Goal: Transaction & Acquisition: Purchase product/service

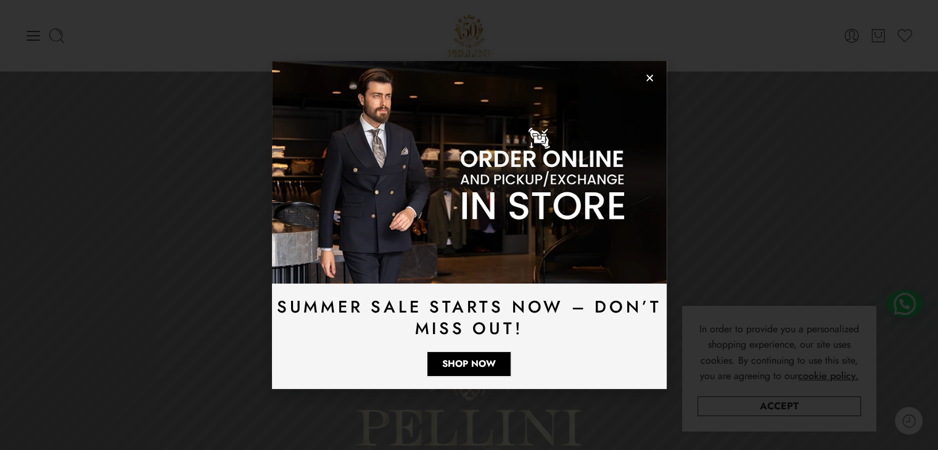
click at [653, 76] on icon "Close" at bounding box center [649, 77] width 9 height 9
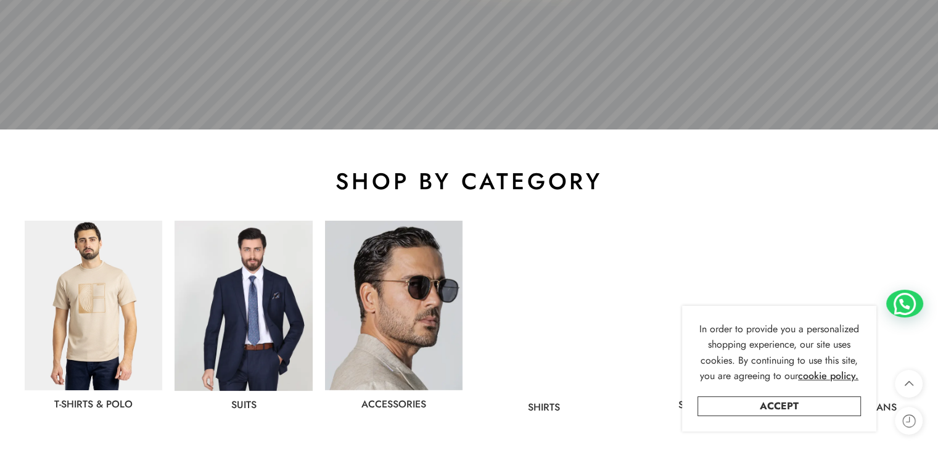
scroll to position [617, 0]
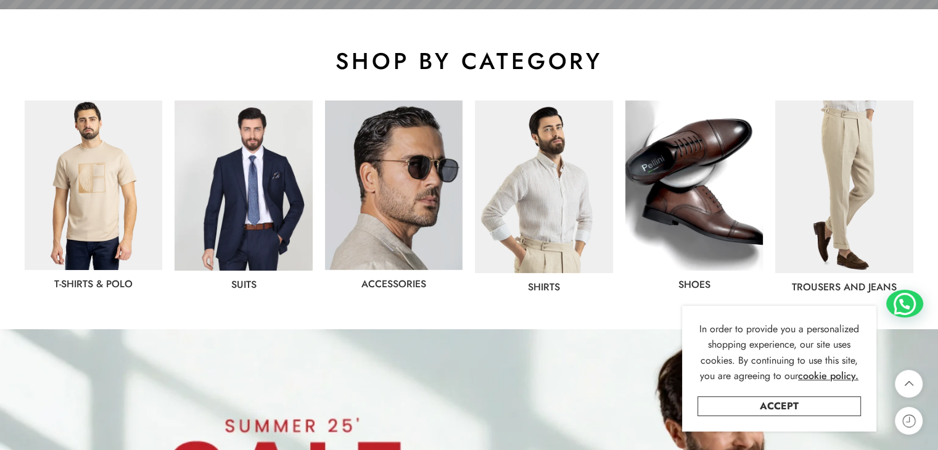
click at [134, 220] on img at bounding box center [94, 186] width 138 height 170
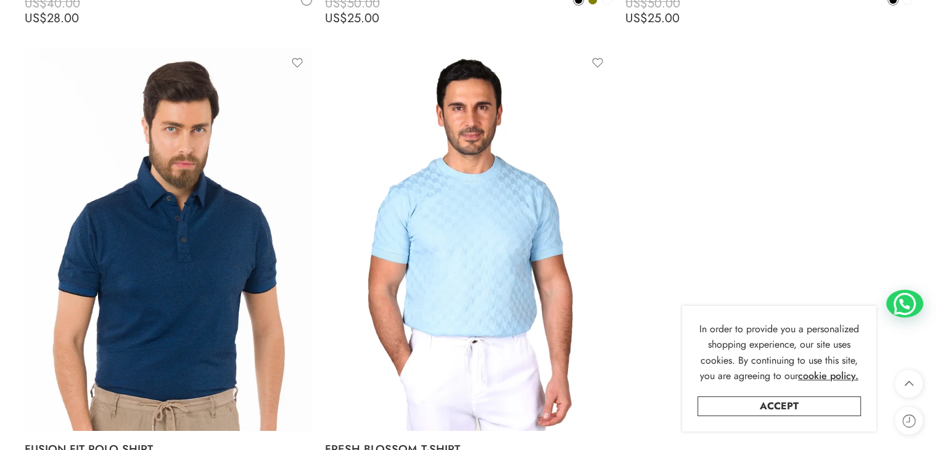
scroll to position [4934, 0]
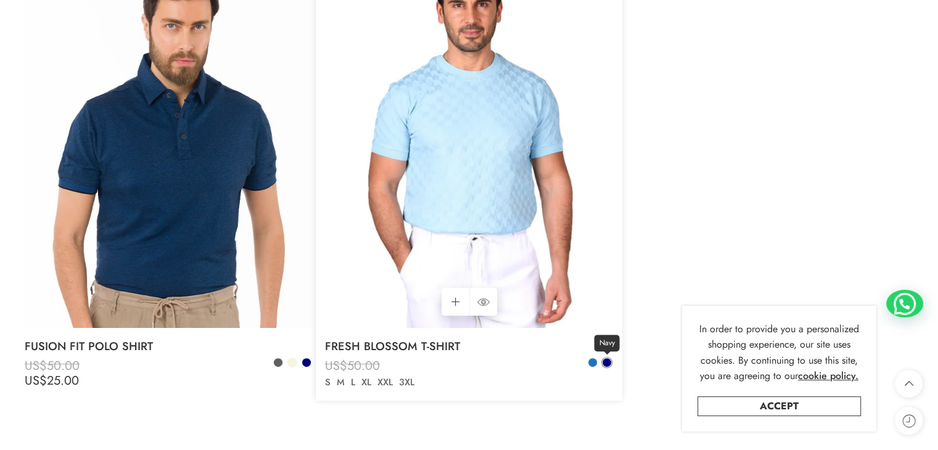
click at [606, 365] on span at bounding box center [607, 362] width 9 height 9
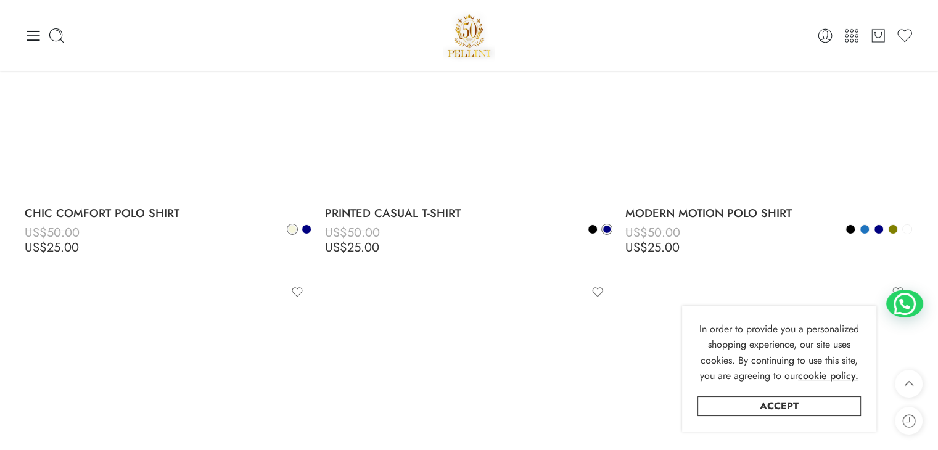
scroll to position [4111, 0]
